Goal: Contribute content: Add original content to the website for others to see

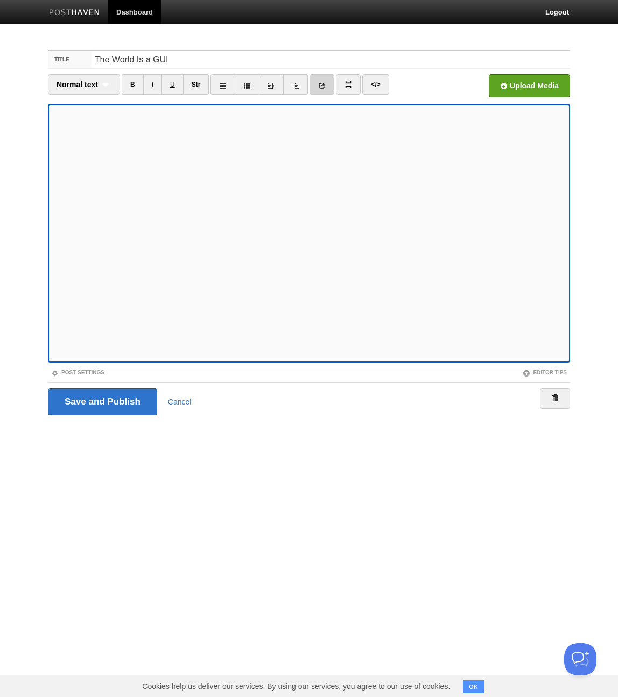
click at [321, 85] on icon at bounding box center [322, 86] width 8 height 8
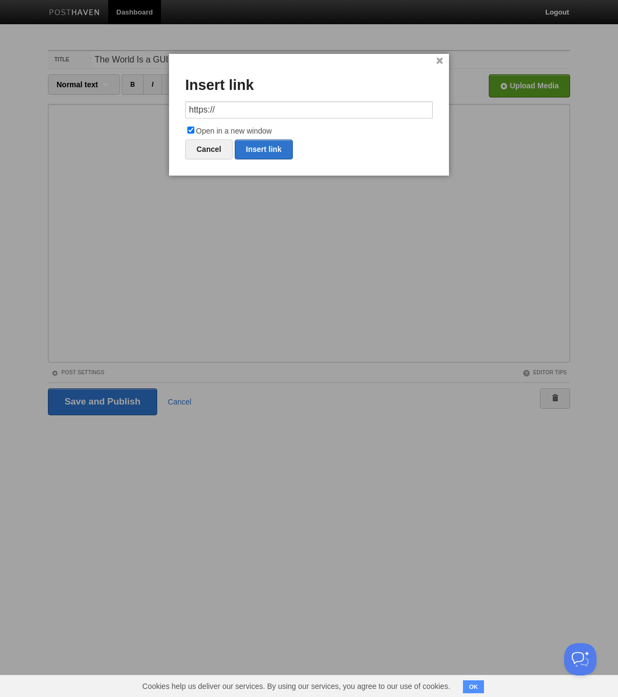
click at [272, 108] on input "https://" at bounding box center [309, 109] width 248 height 17
click at [262, 148] on link "Insert link" at bounding box center [264, 149] width 58 height 20
type input "https://"
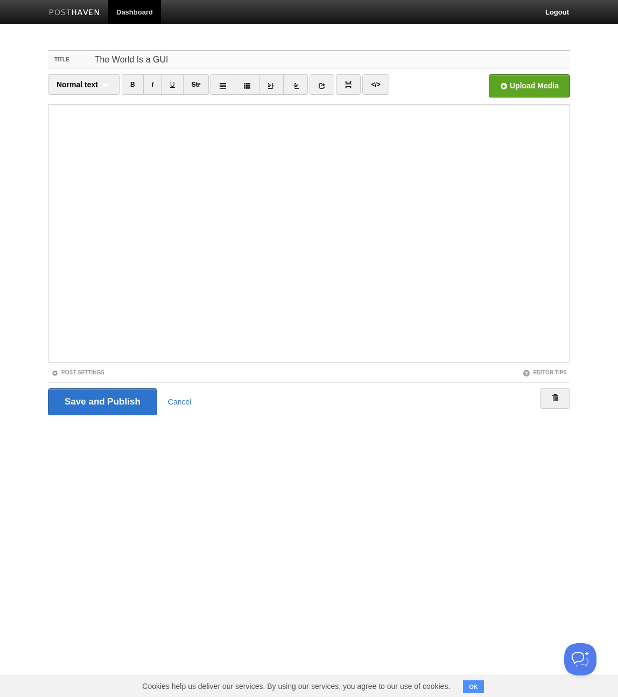
click at [220, 56] on input "The World Is a GUI" at bounding box center [331, 59] width 479 height 17
type input "The World Is a GUI (Revised)"
click at [100, 398] on input "Save and Publish" at bounding box center [102, 401] width 109 height 27
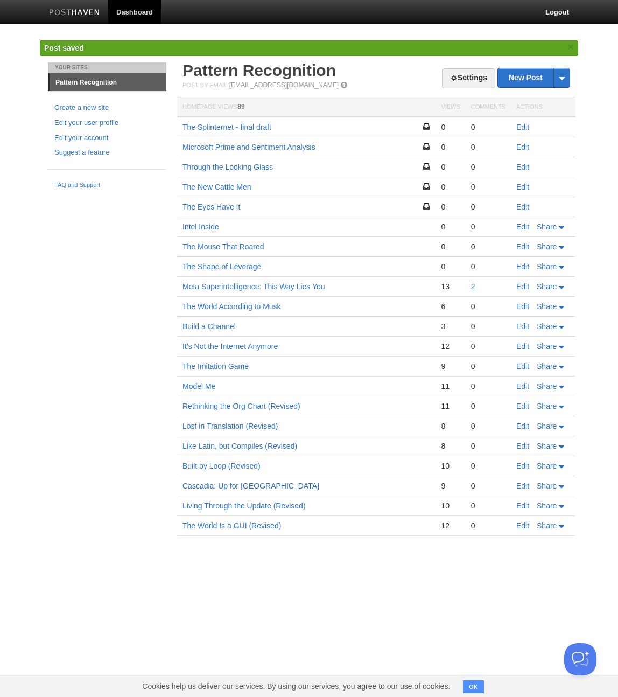
click at [235, 486] on link "Cascadia: Up for [GEOGRAPHIC_DATA]" at bounding box center [251, 485] width 137 height 9
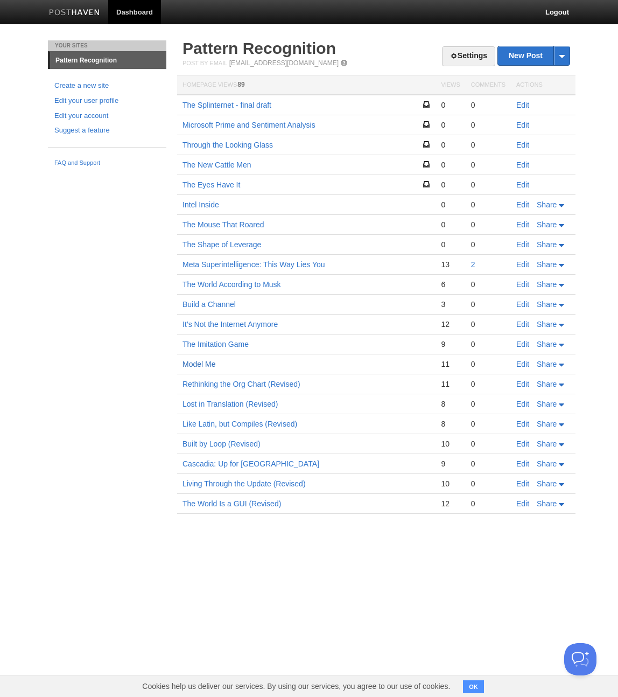
click at [196, 363] on link "Model Me" at bounding box center [199, 364] width 33 height 9
click at [524, 364] on link "Edit" at bounding box center [522, 364] width 13 height 9
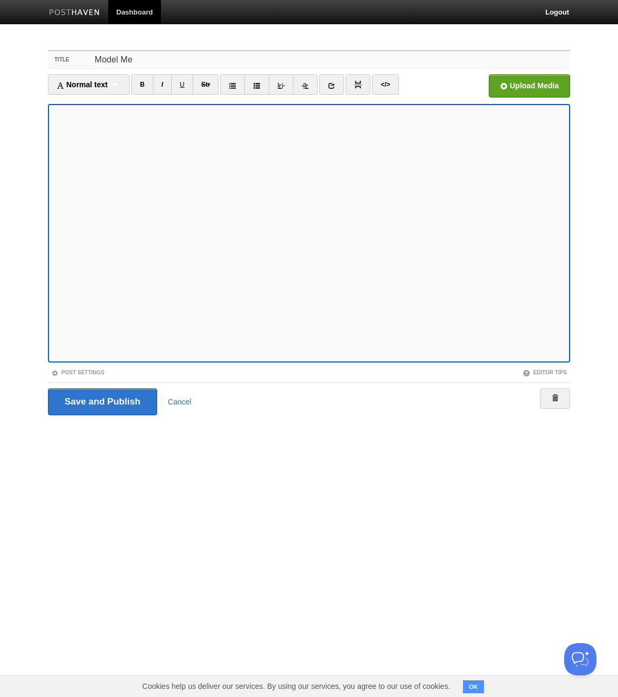
click at [141, 61] on input "Model Me" at bounding box center [331, 59] width 479 height 17
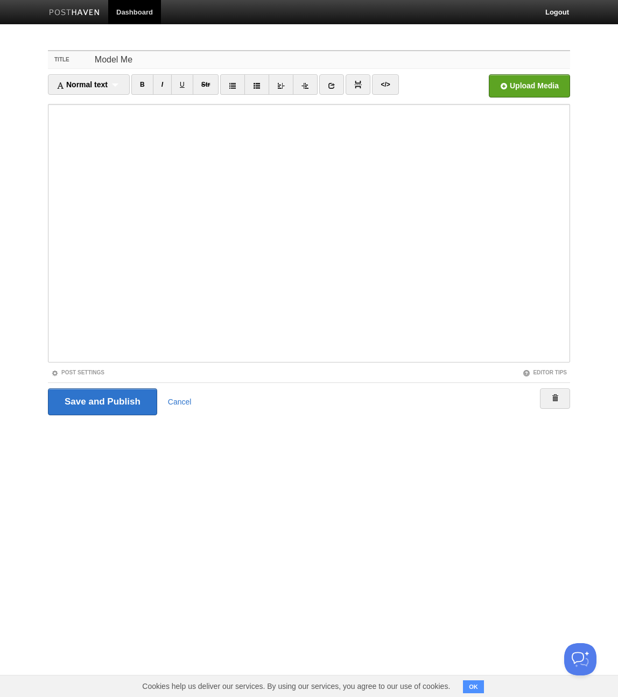
click at [141, 61] on input "Model Me" at bounding box center [331, 59] width 479 height 17
paste input "Jumping Ahead"
type input "Jumping Ahead (Revised)"
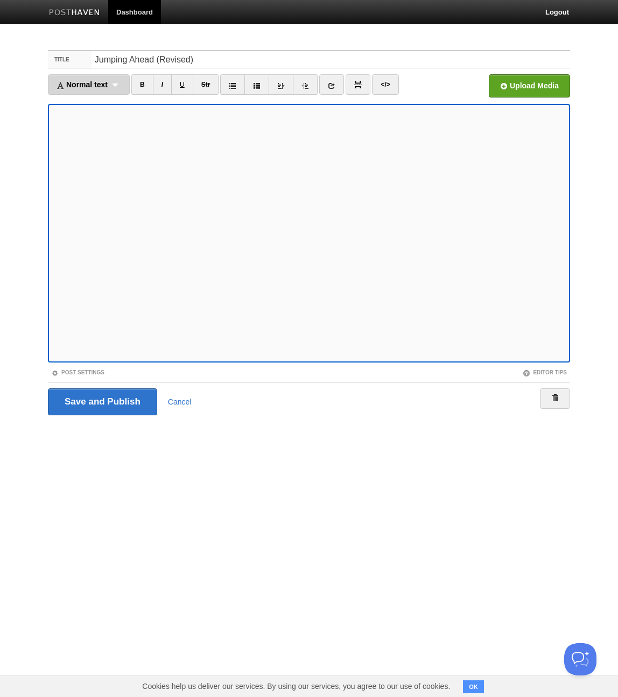
click at [122, 86] on div "Normal text Normal text Heading 1 Heading 2 Heading 3" at bounding box center [89, 84] width 82 height 20
click at [92, 104] on link "Normal text" at bounding box center [88, 103] width 81 height 16
click at [295, 86] on icon at bounding box center [296, 86] width 8 height 8
click at [151, 88] on link "I" at bounding box center [152, 84] width 19 height 20
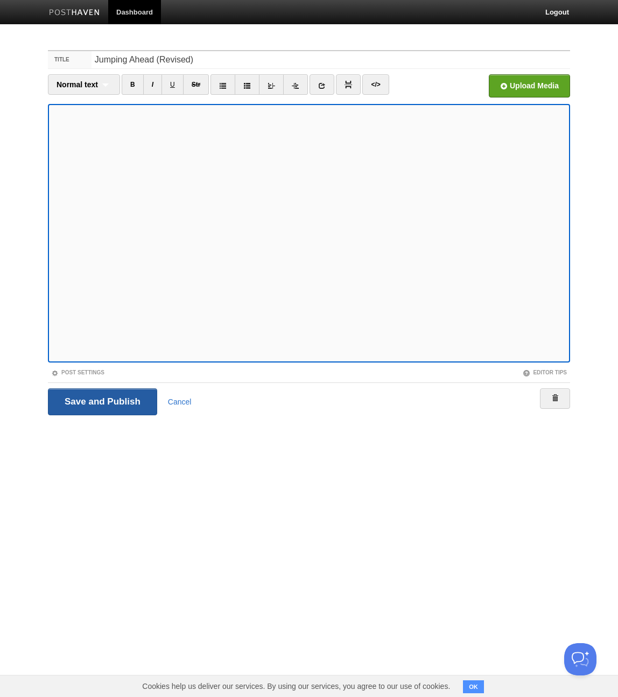
click at [103, 403] on input "Save and Publish" at bounding box center [102, 401] width 109 height 27
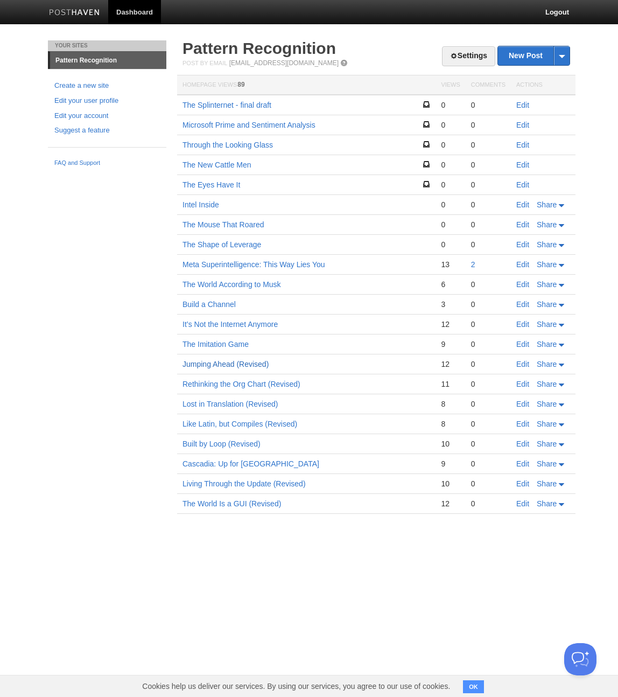
click at [230, 364] on link "Jumping Ahead (Revised)" at bounding box center [226, 364] width 86 height 9
click at [524, 364] on link "Edit" at bounding box center [522, 364] width 13 height 9
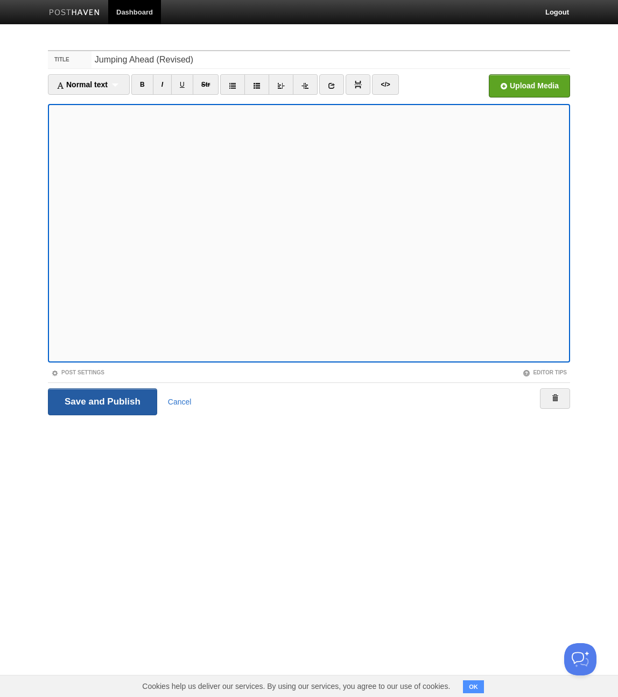
click at [97, 403] on input "Save and Publish" at bounding box center [102, 401] width 109 height 27
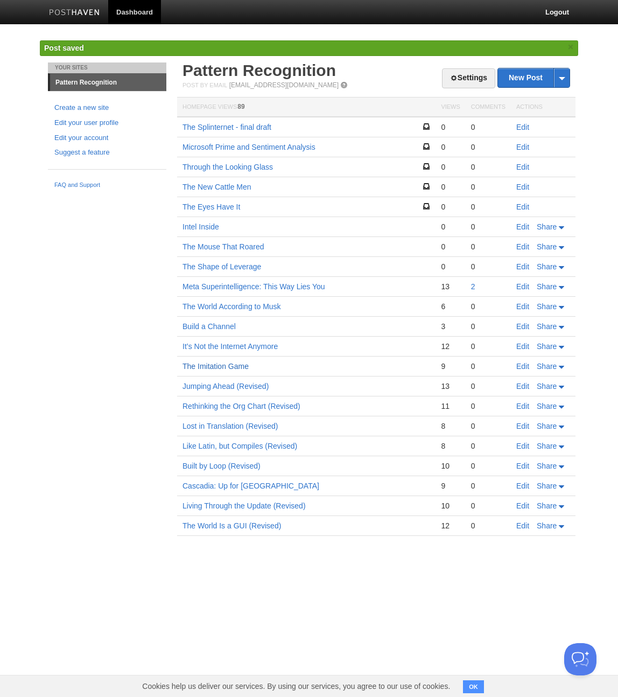
click at [214, 365] on link "The Imitation Game" at bounding box center [216, 366] width 66 height 9
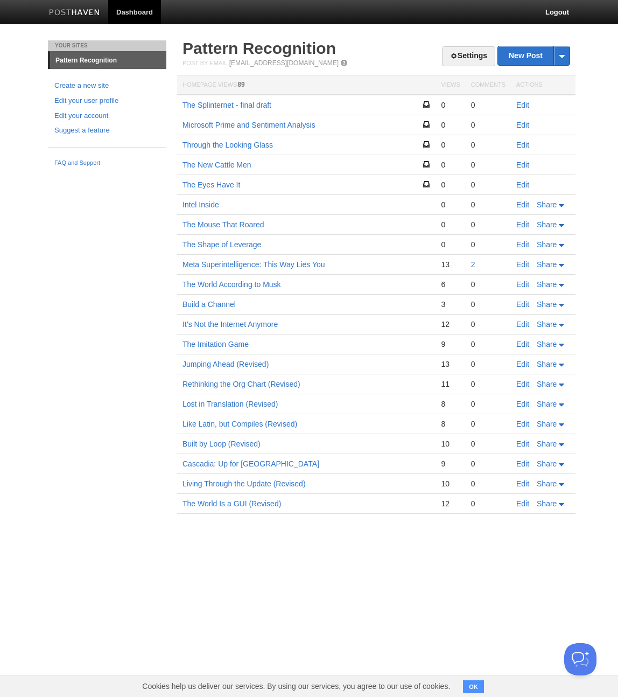
click at [525, 343] on link "Edit" at bounding box center [522, 344] width 13 height 9
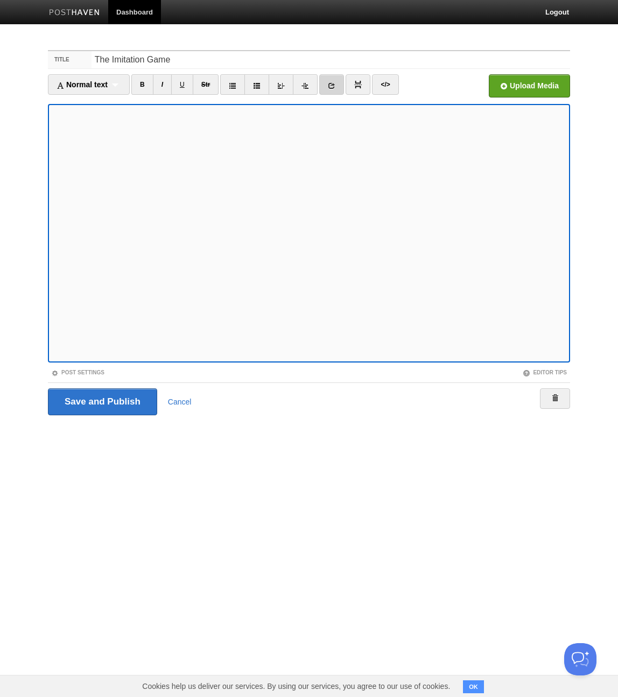
click at [333, 87] on icon at bounding box center [332, 86] width 8 height 8
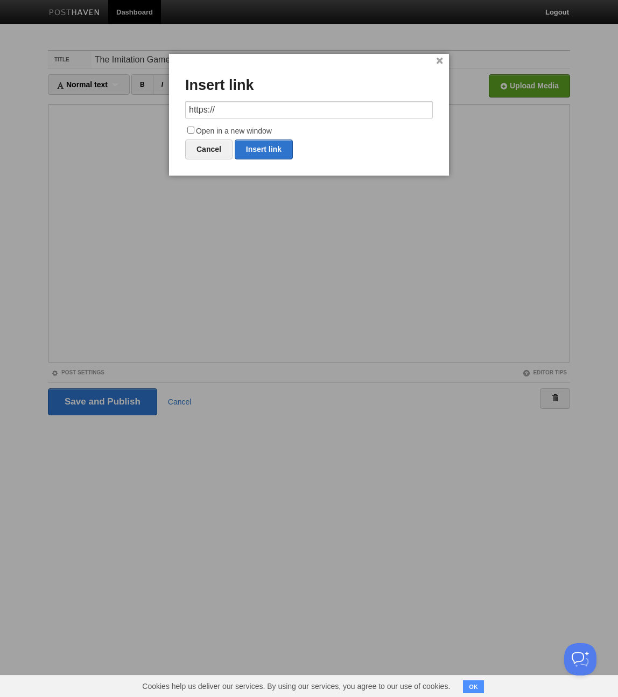
click at [268, 109] on input "https://" at bounding box center [309, 109] width 248 height 17
type input "[URL][DOMAIN_NAME][DATE][PERSON_NAME]"
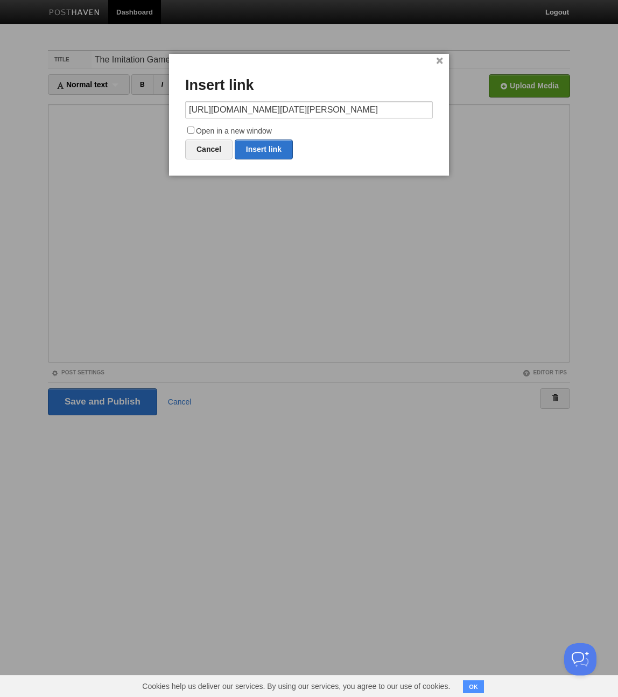
click at [191, 129] on input "Open in a new window" at bounding box center [190, 130] width 7 height 7
checkbox input "true"
click at [273, 150] on link "Insert link" at bounding box center [264, 149] width 58 height 20
type input "https://"
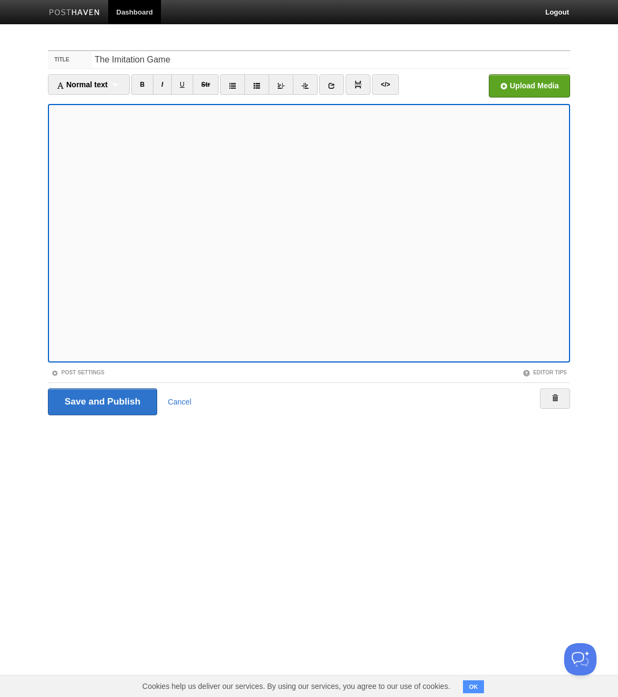
click at [334, 85] on icon at bounding box center [332, 86] width 8 height 8
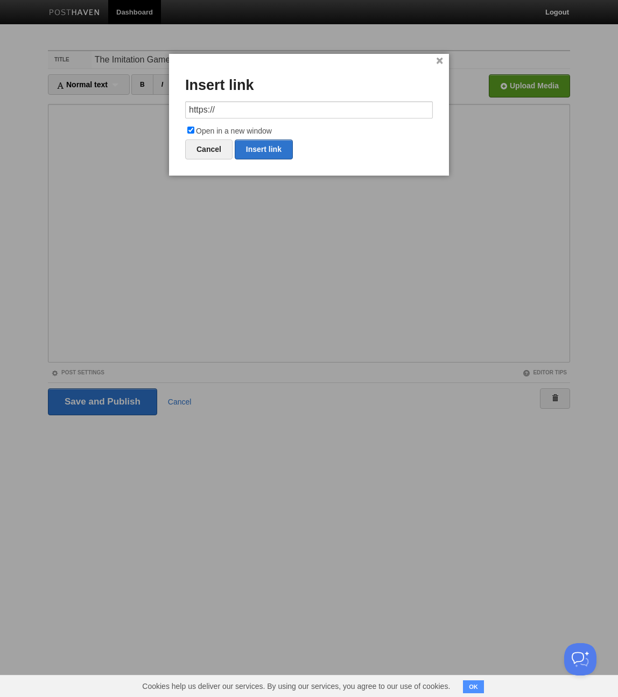
click at [295, 105] on input "https://" at bounding box center [309, 109] width 248 height 17
click at [266, 148] on link "Insert link" at bounding box center [264, 149] width 58 height 20
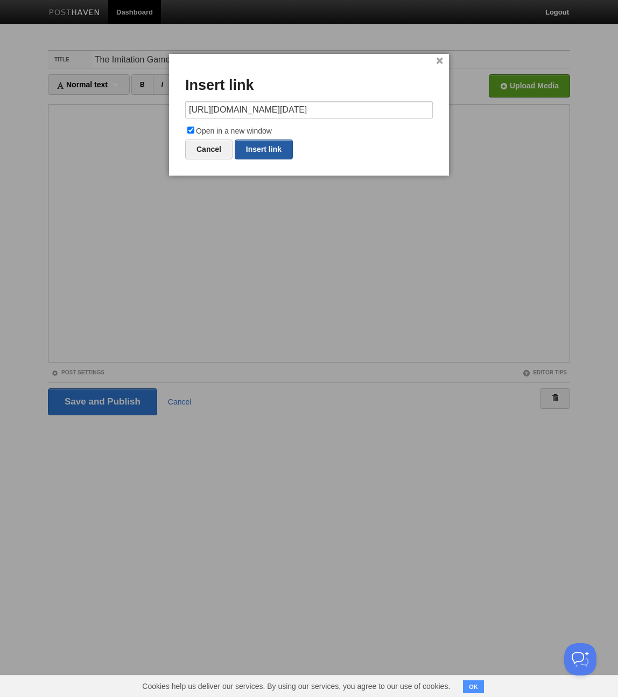
type input "https://"
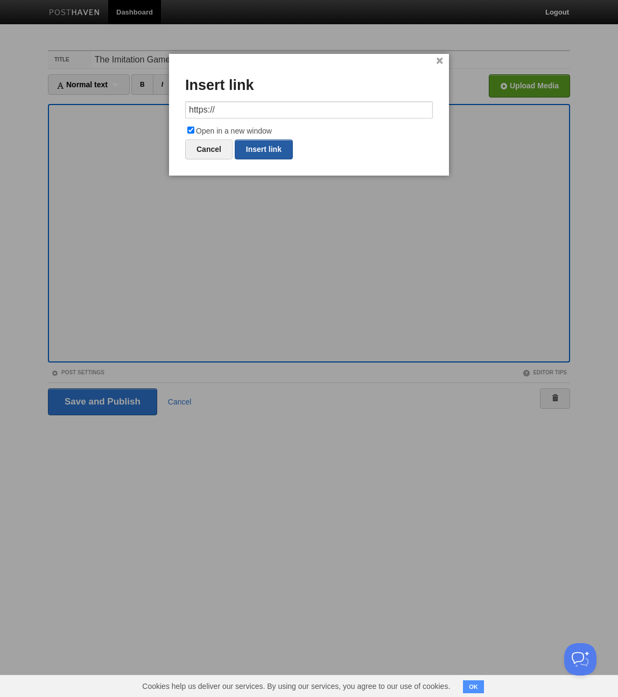
scroll to position [0, 0]
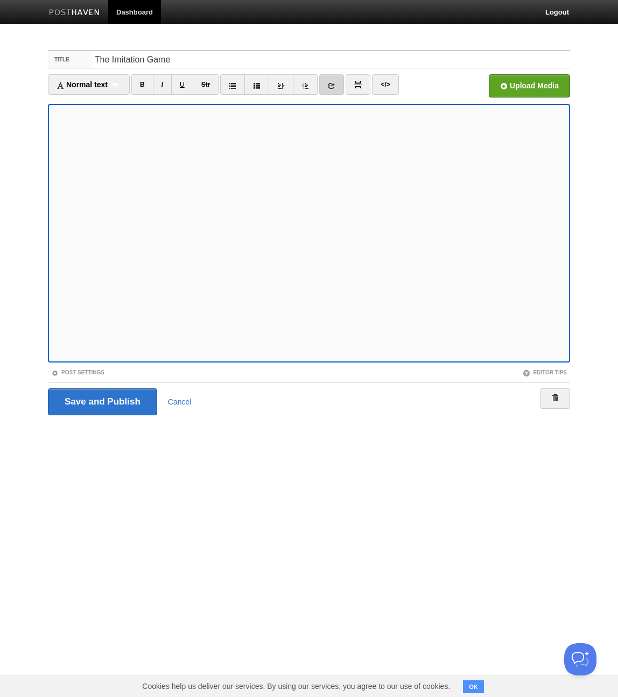
click at [334, 87] on icon at bounding box center [332, 86] width 8 height 8
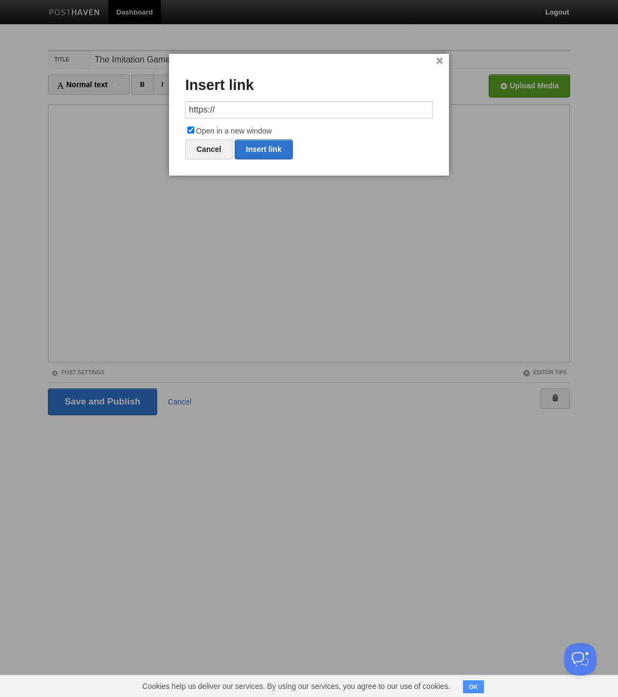
click at [300, 105] on input "https://" at bounding box center [309, 109] width 248 height 17
click at [261, 151] on link "Insert link" at bounding box center [264, 149] width 58 height 20
type input "https://"
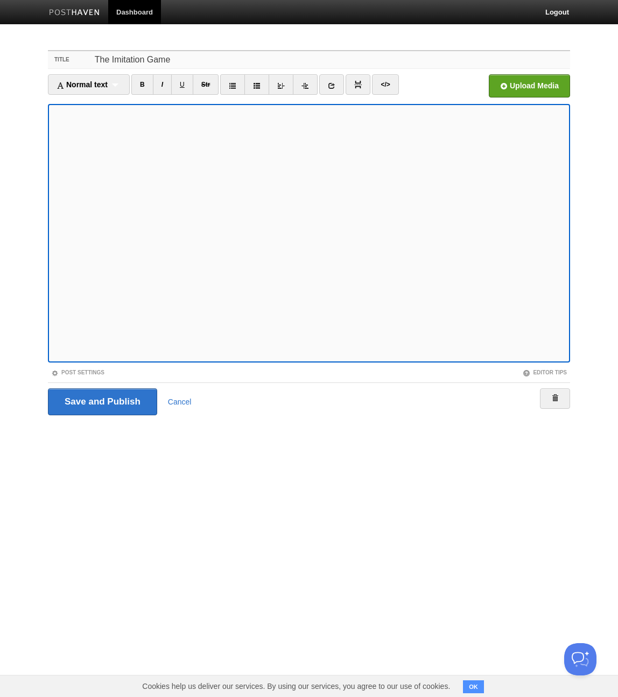
click at [206, 63] on input "The Imitation Game" at bounding box center [331, 59] width 479 height 17
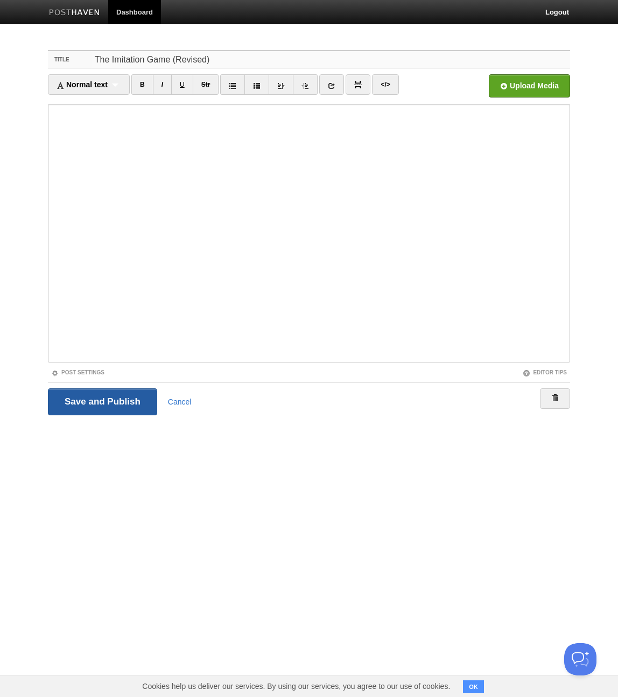
type input "The Imitation Game (Revised)"
click at [96, 401] on input "Save and Publish" at bounding box center [102, 401] width 109 height 27
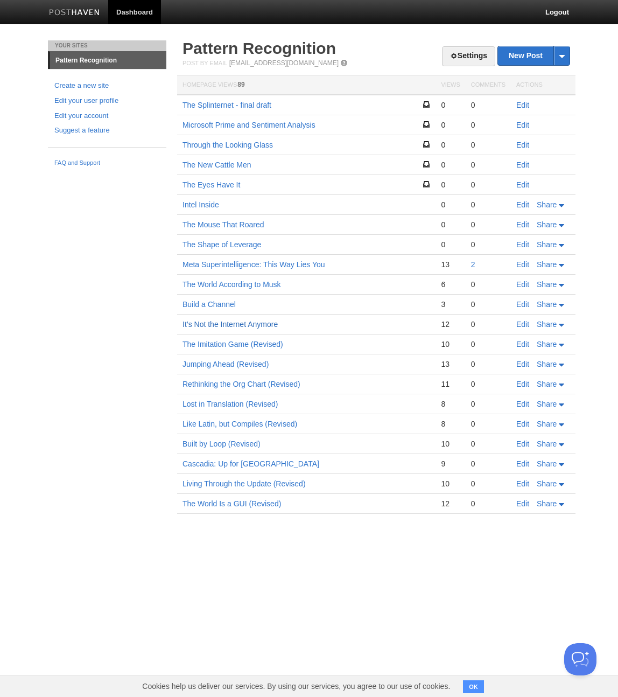
click at [235, 322] on link "It’s Not the Internet Anymore" at bounding box center [230, 324] width 95 height 9
click at [73, 313] on div "Your Sites Pattern Recognition Create a new site Edit your user profile Edit yo…" at bounding box center [309, 292] width 538 height 505
click at [522, 58] on link "New Post" at bounding box center [534, 55] width 72 height 19
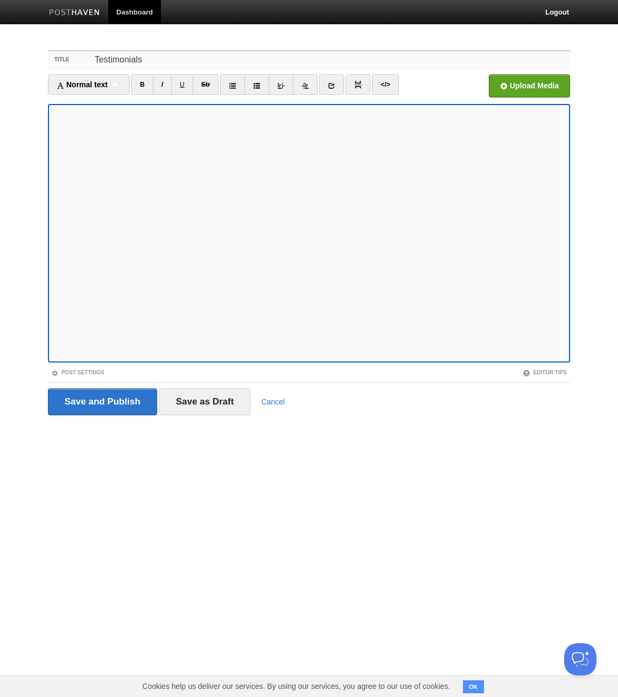
click at [209, 63] on input "Testimonials" at bounding box center [331, 59] width 479 height 17
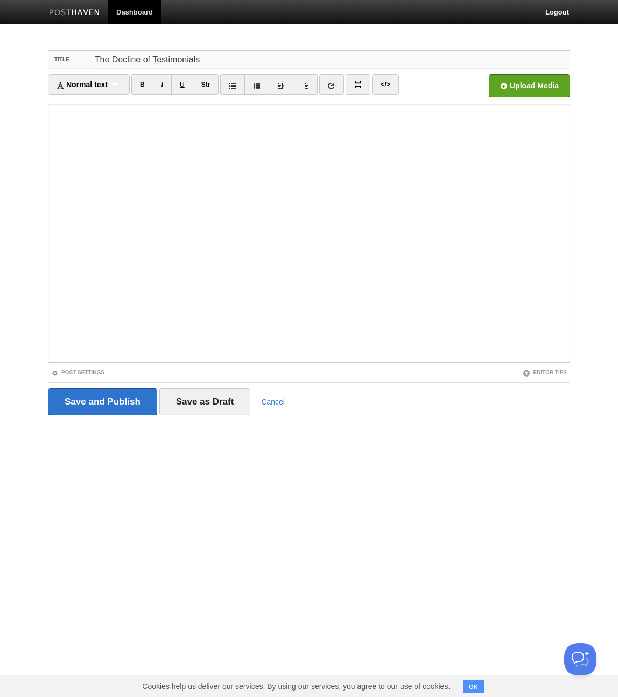
type input "The Decline of Testimonials"
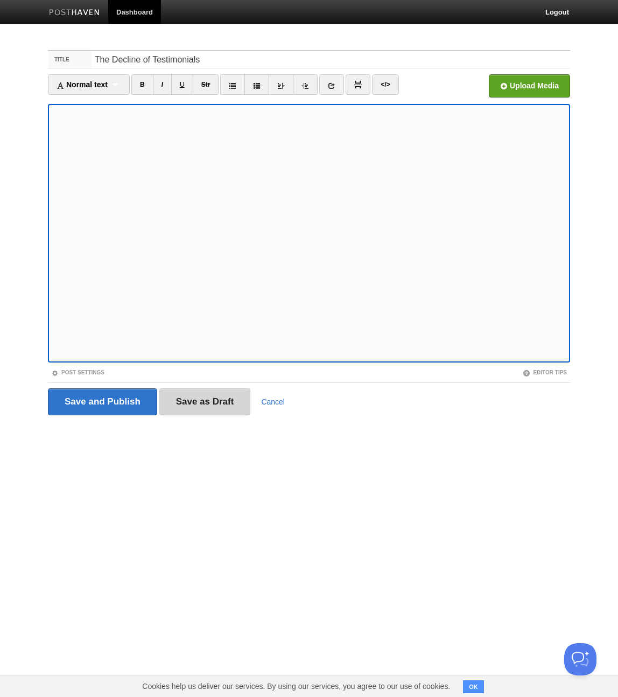
click at [197, 399] on input "Save as Draft" at bounding box center [205, 401] width 92 height 27
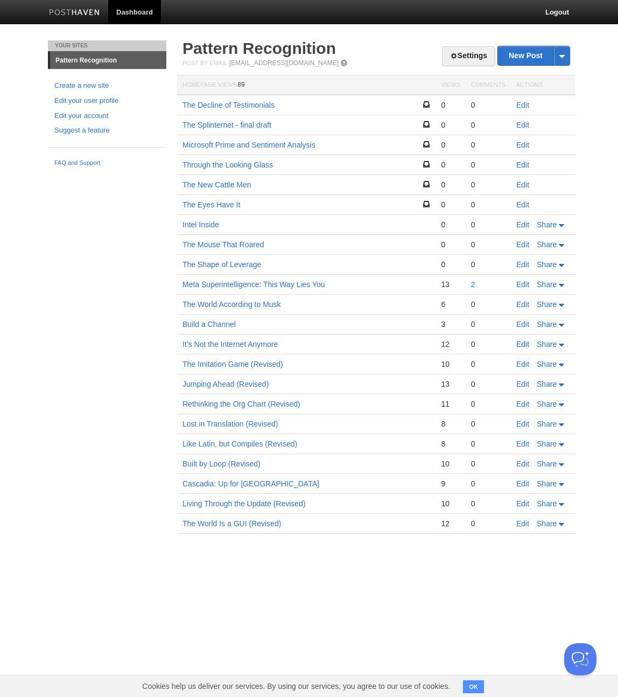
click at [522, 346] on link "Edit" at bounding box center [522, 344] width 13 height 9
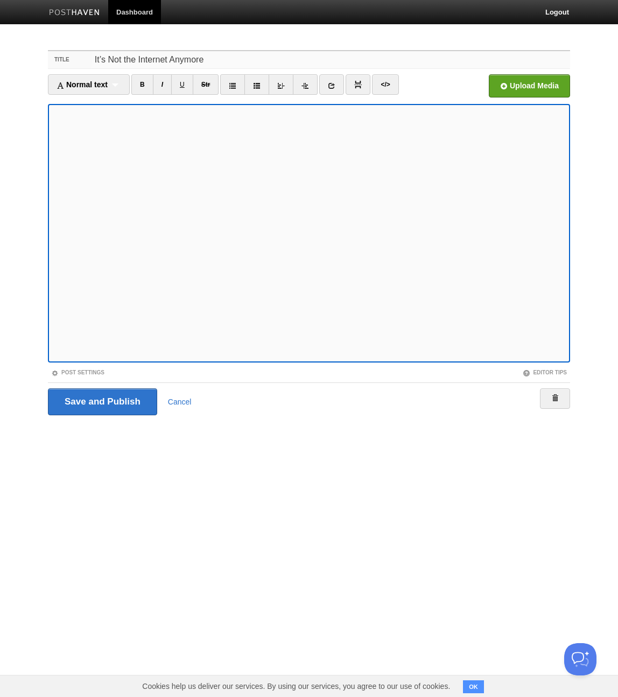
click at [235, 61] on input "It’s Not the Internet Anymore" at bounding box center [331, 59] width 479 height 17
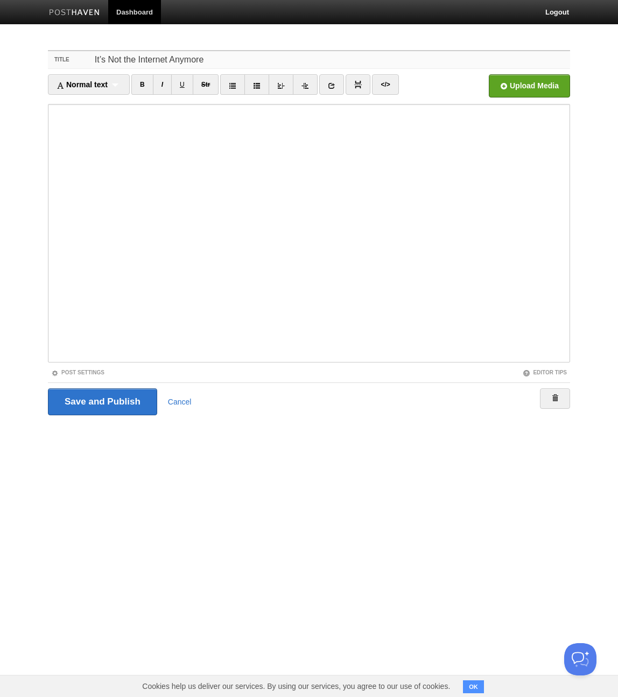
click at [235, 61] on input "It’s Not the Internet Anymore" at bounding box center [331, 59] width 479 height 17
type input "The Shapers (Revised)"
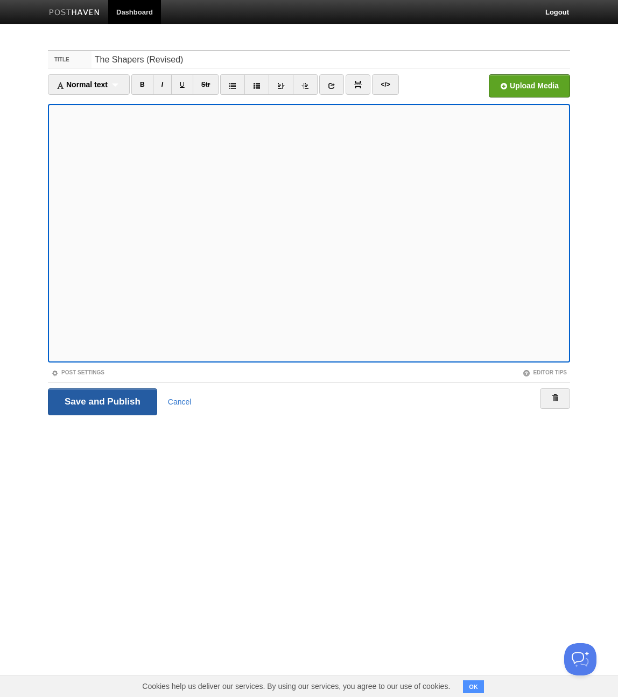
click at [96, 402] on input "Save and Publish" at bounding box center [102, 401] width 109 height 27
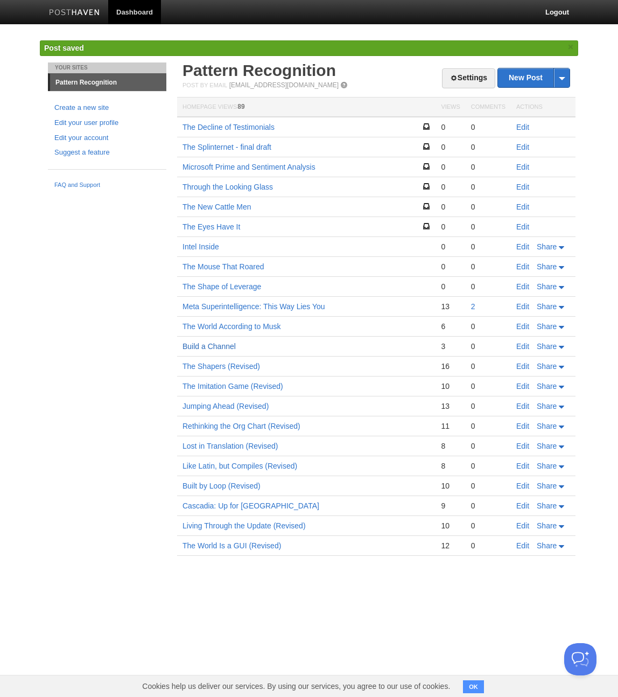
click at [206, 346] on link "Build a Channel" at bounding box center [209, 346] width 53 height 9
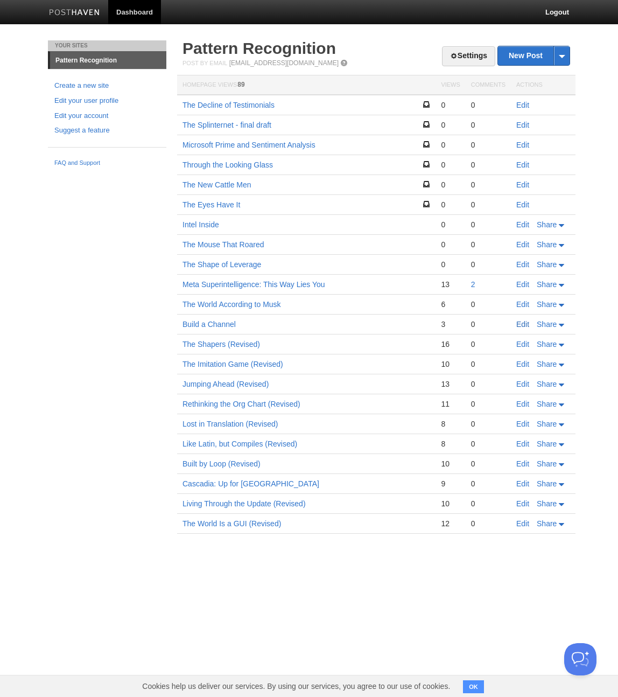
click at [522, 323] on link "Edit" at bounding box center [522, 324] width 13 height 9
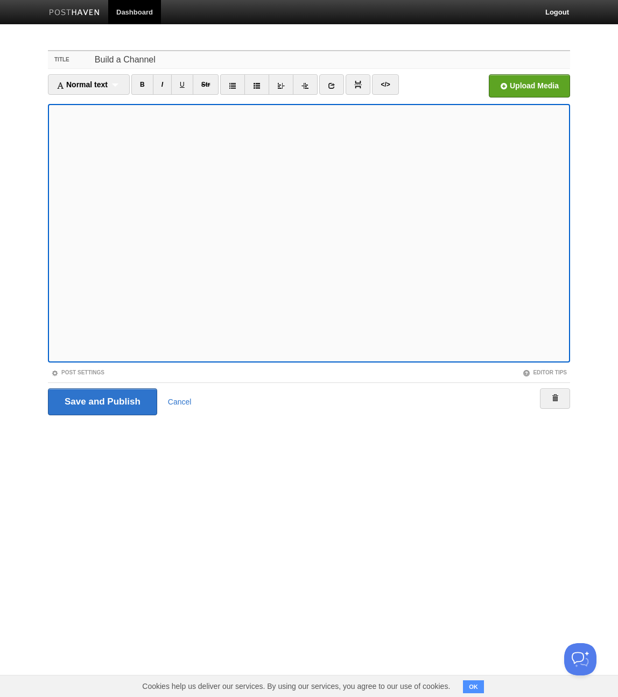
click at [209, 64] on input "Build a Channel" at bounding box center [331, 59] width 479 height 17
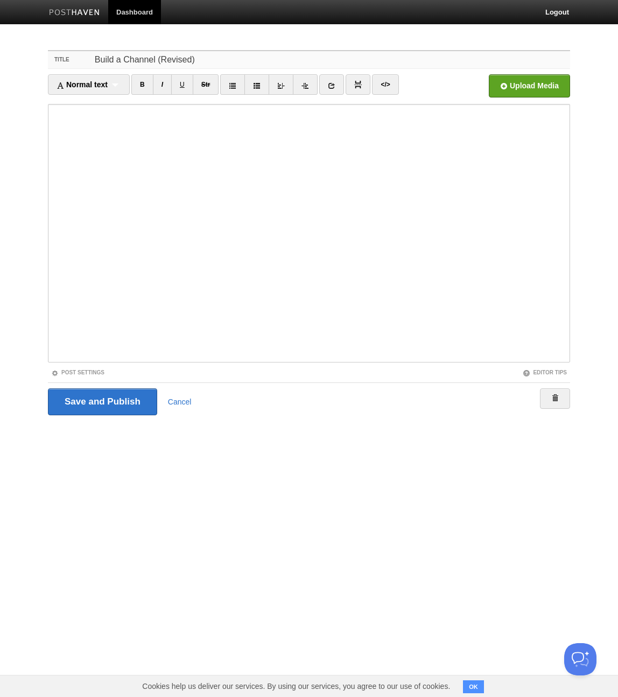
type input "Build a Channel (Revised)"
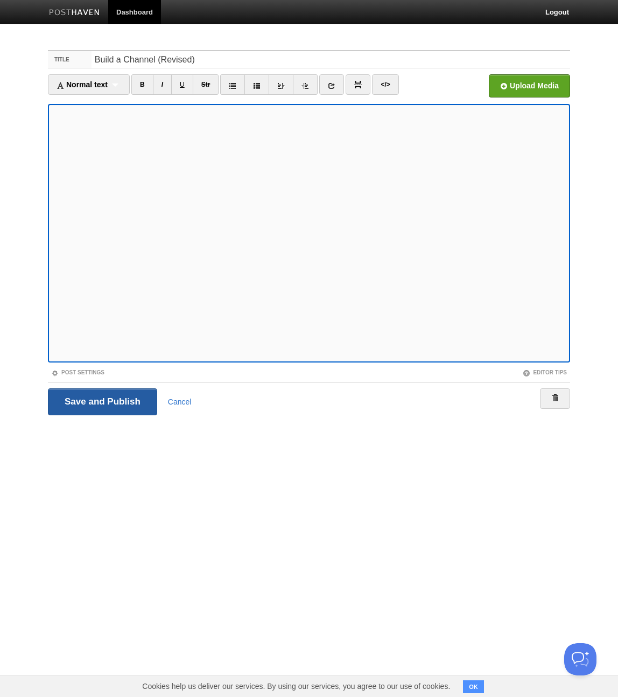
click at [97, 401] on input "Save and Publish" at bounding box center [102, 401] width 109 height 27
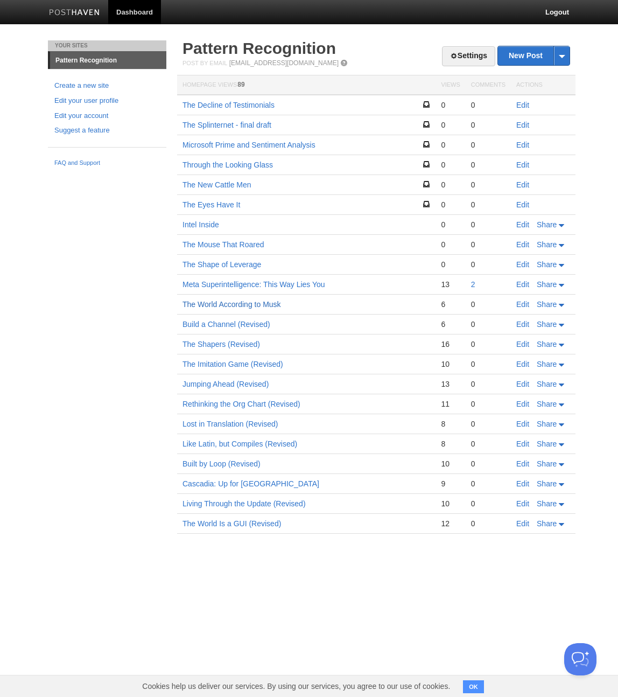
click at [249, 305] on link "The World According to Musk" at bounding box center [232, 304] width 99 height 9
